Goal: Information Seeking & Learning: Learn about a topic

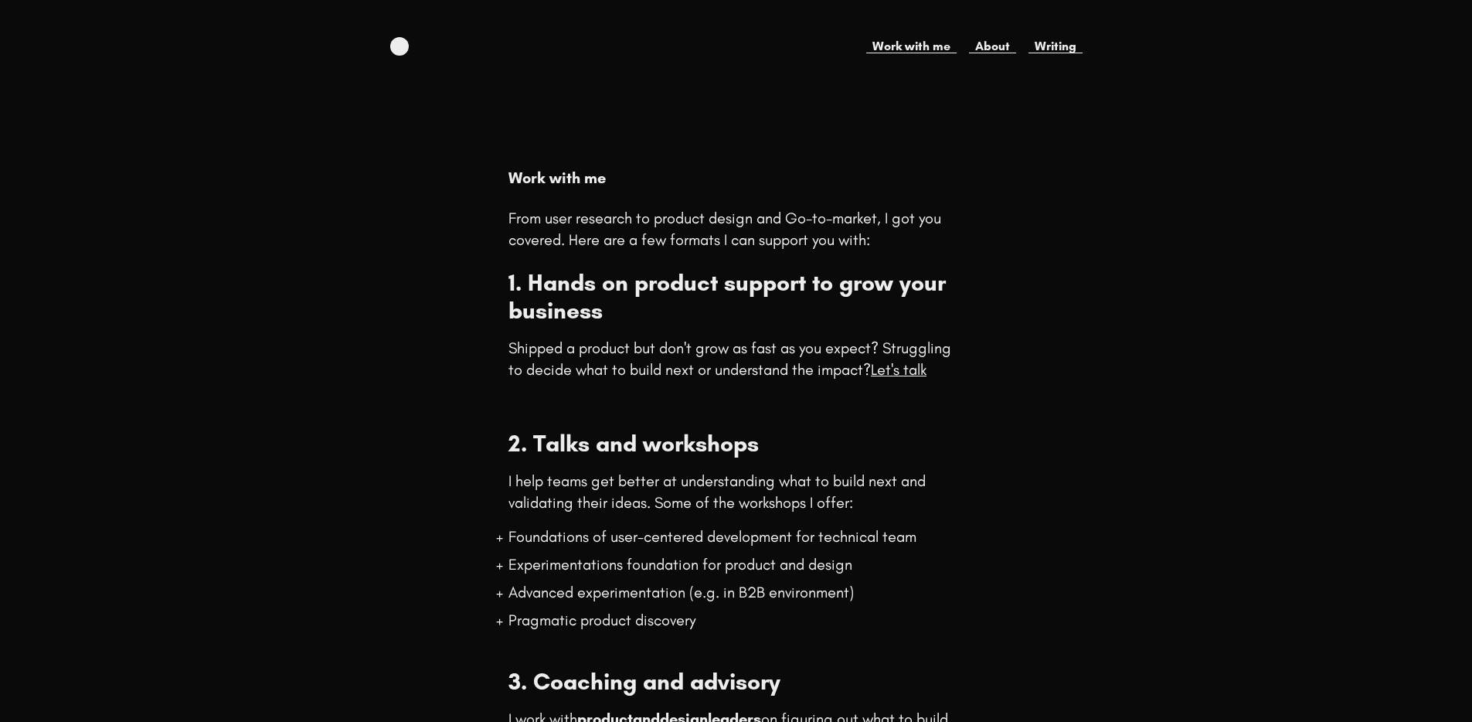
click at [809, 227] on p "From user research to product design and Go-to-market, I got you covered. Here …" at bounding box center [735, 228] width 455 height 43
click at [912, 46] on link "Work with me" at bounding box center [911, 46] width 90 height 19
click at [1001, 45] on link "About" at bounding box center [992, 46] width 47 height 19
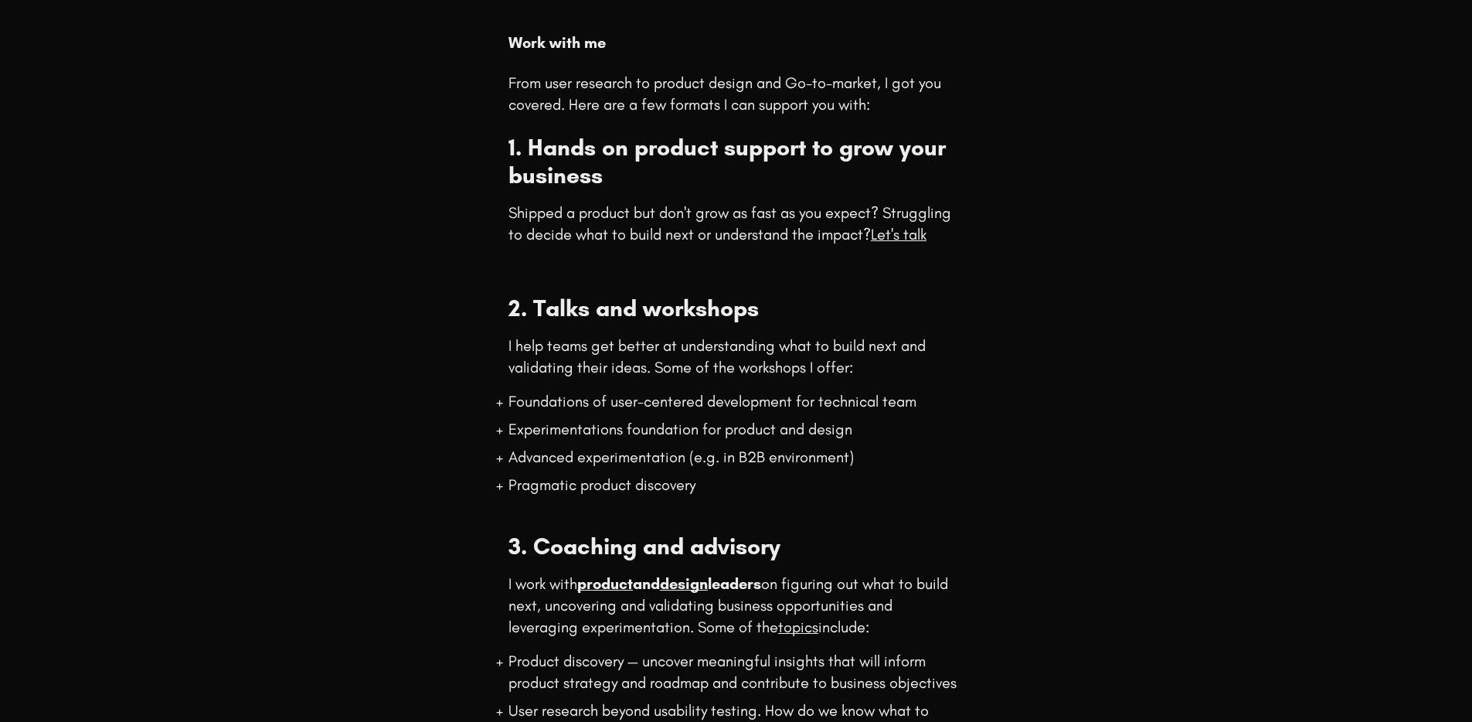
scroll to position [471, 0]
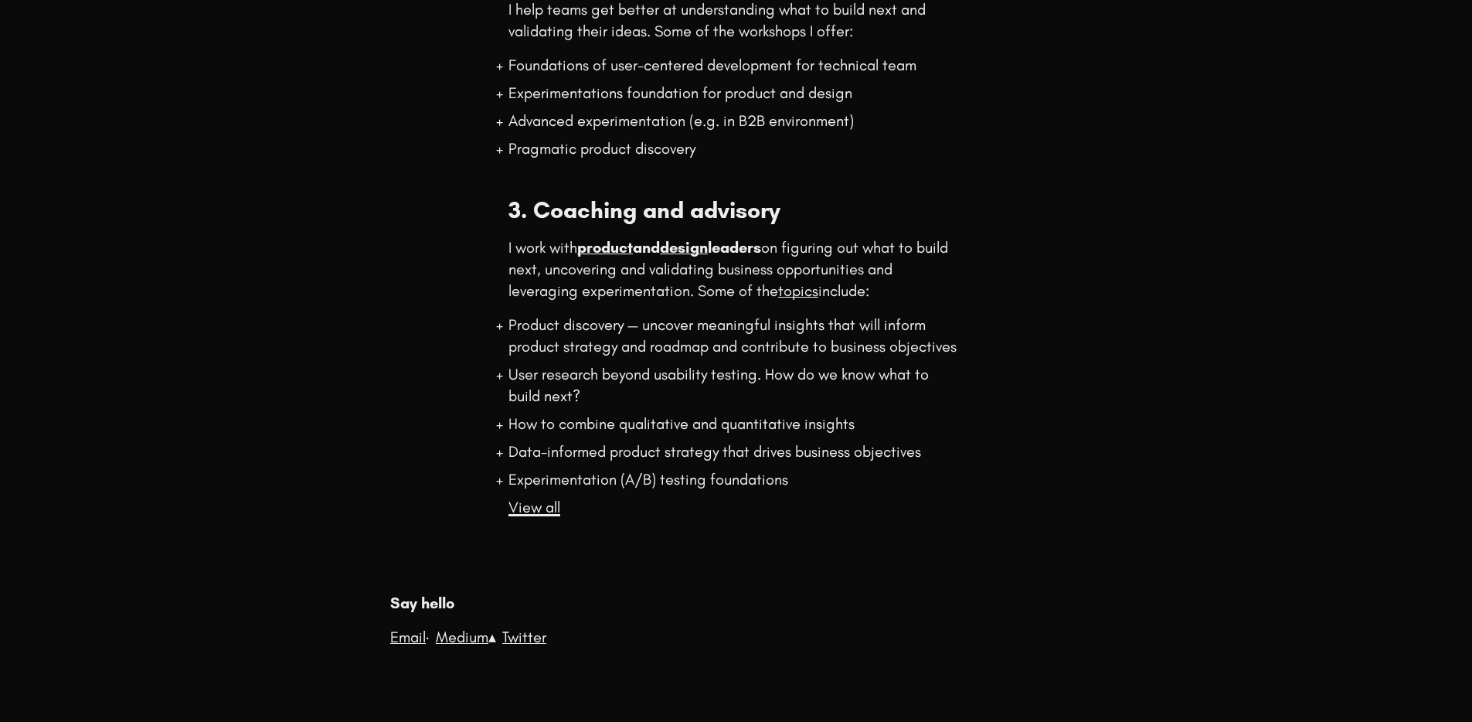
click at [544, 510] on link "View all" at bounding box center [534, 507] width 52 height 19
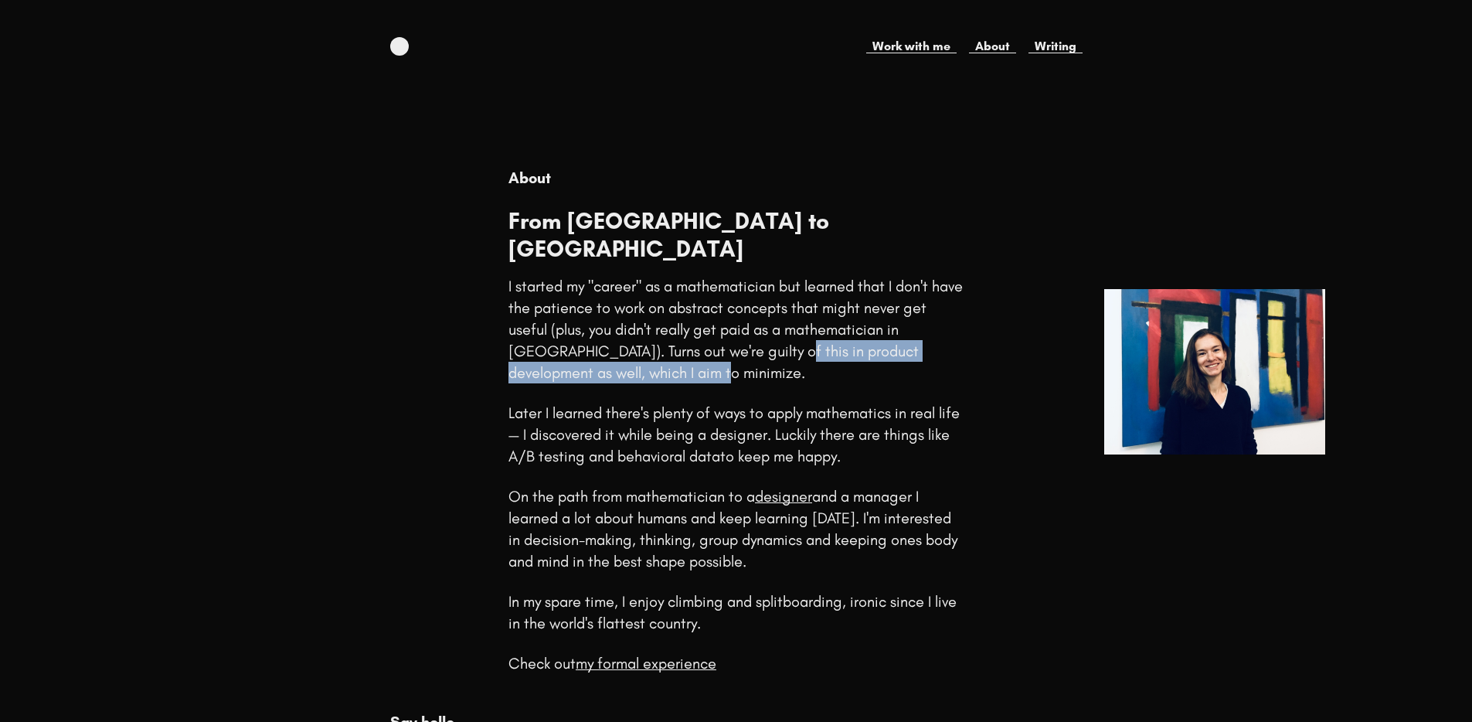
drag, startPoint x: 768, startPoint y: 327, endPoint x: 742, endPoint y: 351, distance: 35.0
click at [743, 351] on div "I started my "career" as a mathematician but learned that I don't have the pati…" at bounding box center [735, 329] width 455 height 108
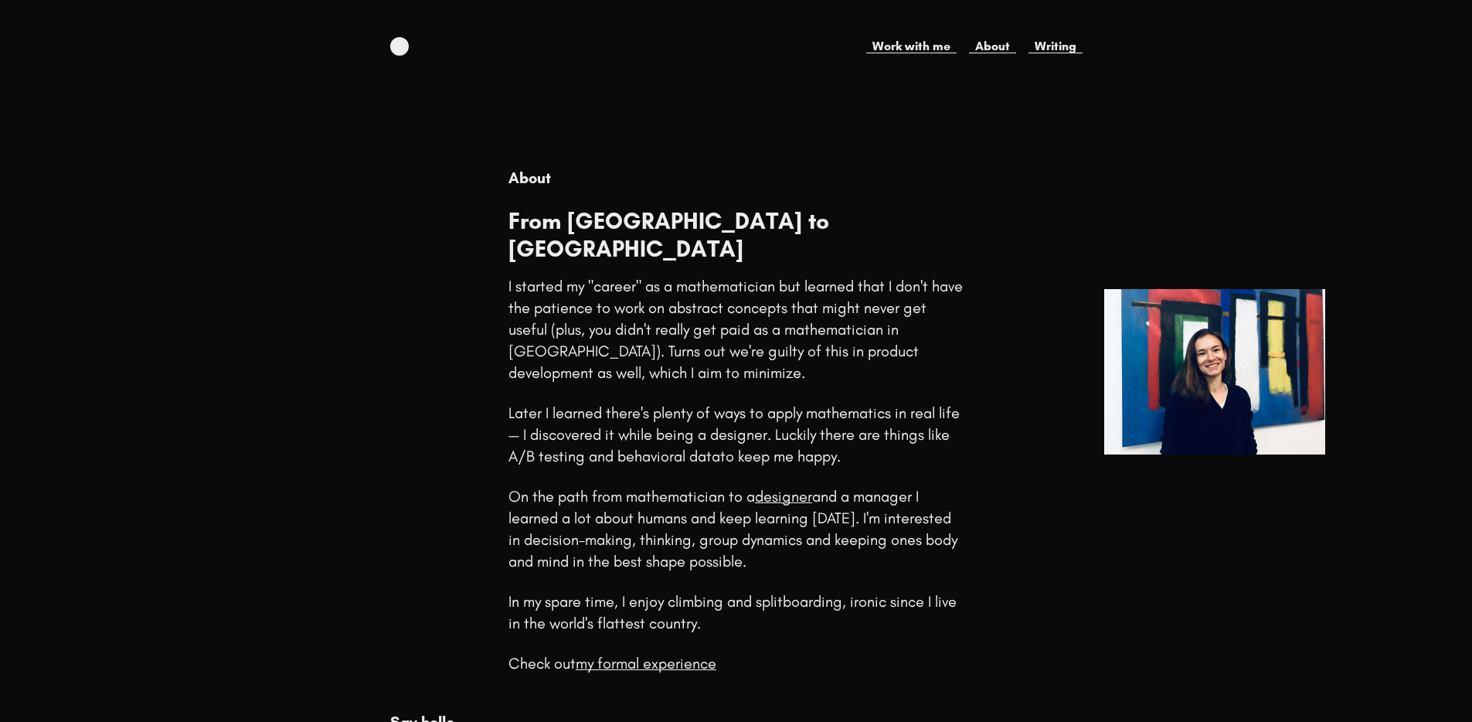
click at [739, 350] on div "I started my "career" as a mathematician but learned that I don't have the pati…" at bounding box center [735, 329] width 455 height 108
drag, startPoint x: 710, startPoint y: 341, endPoint x: 953, endPoint y: 424, distance: 256.3
click at [953, 424] on div "I started my "career" as a mathematician but learned that I don't have the pati…" at bounding box center [735, 474] width 455 height 399
click at [877, 512] on p "On the path from mathematician to a designer and a manager I learned a lot abou…" at bounding box center [732, 528] width 449 height 83
